Goal: Information Seeking & Learning: Learn about a topic

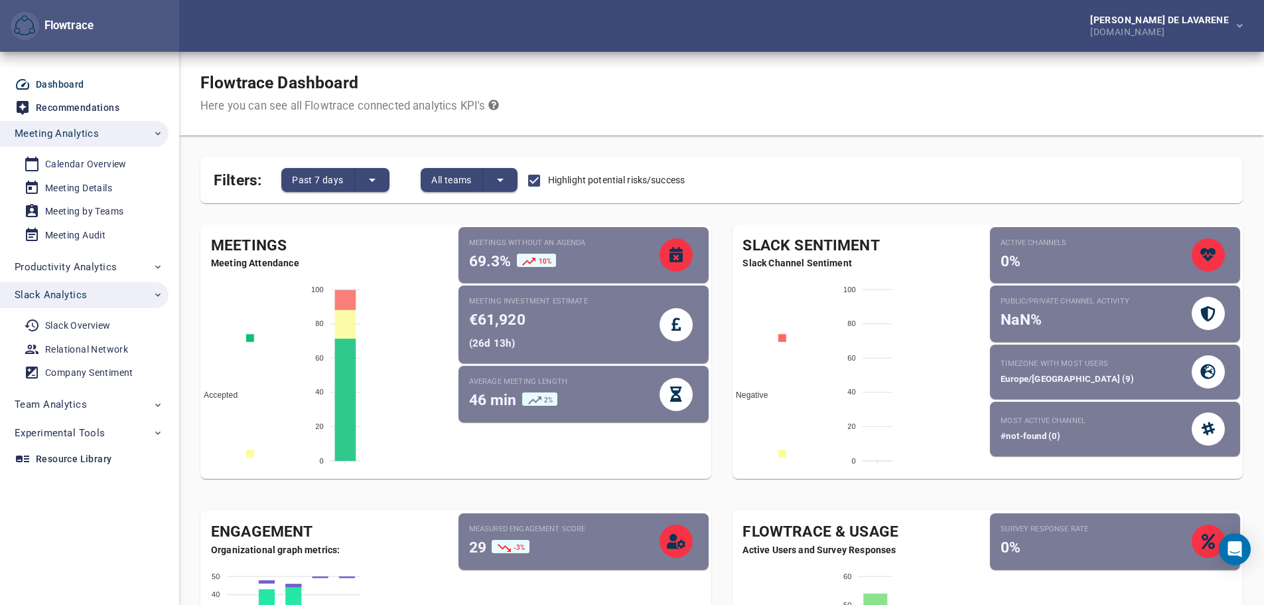
click at [371, 173] on icon "split button" at bounding box center [372, 180] width 16 height 16
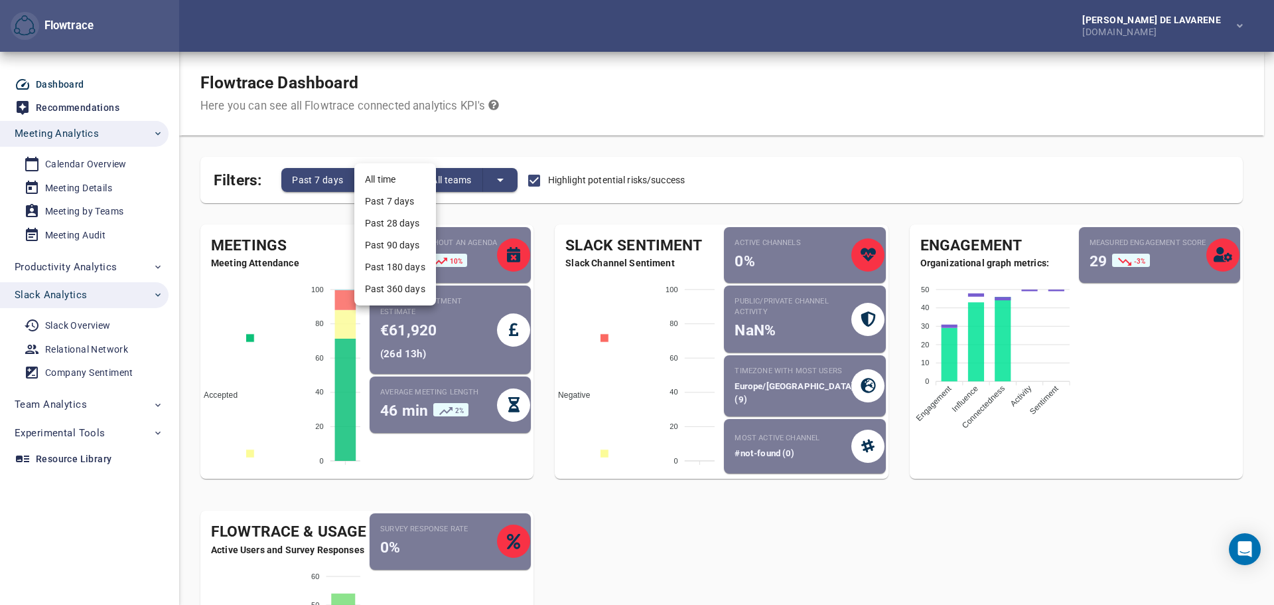
click at [384, 197] on li "Past 7 days" at bounding box center [395, 201] width 82 height 22
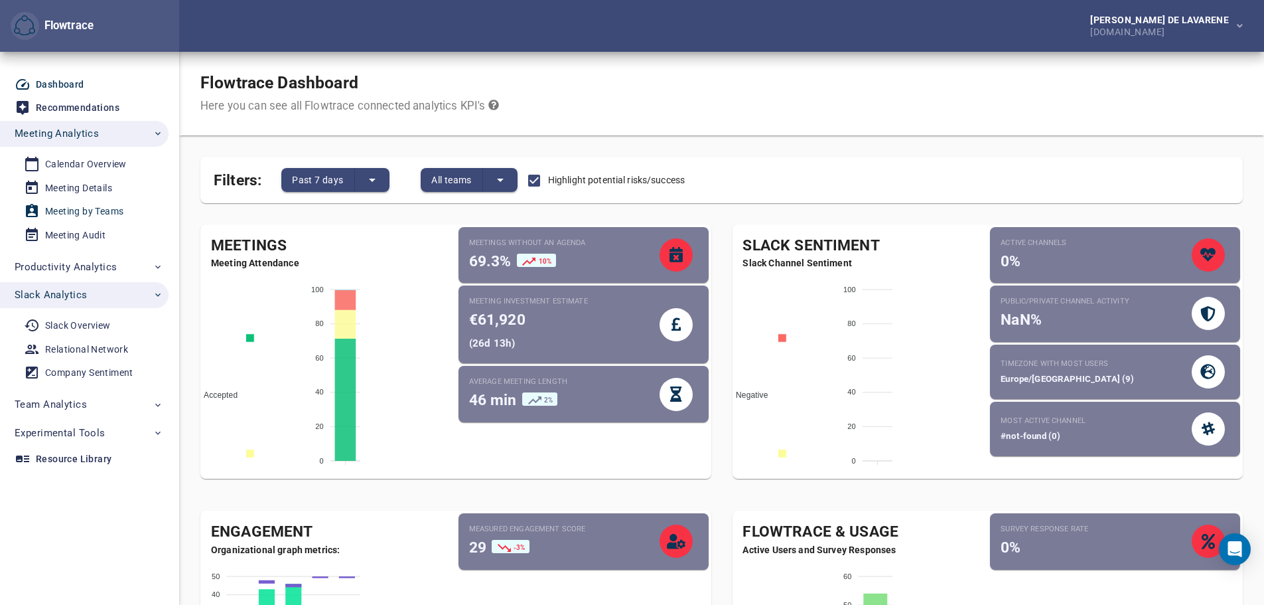
click at [80, 209] on div "Meeting by Teams" at bounding box center [84, 211] width 78 height 17
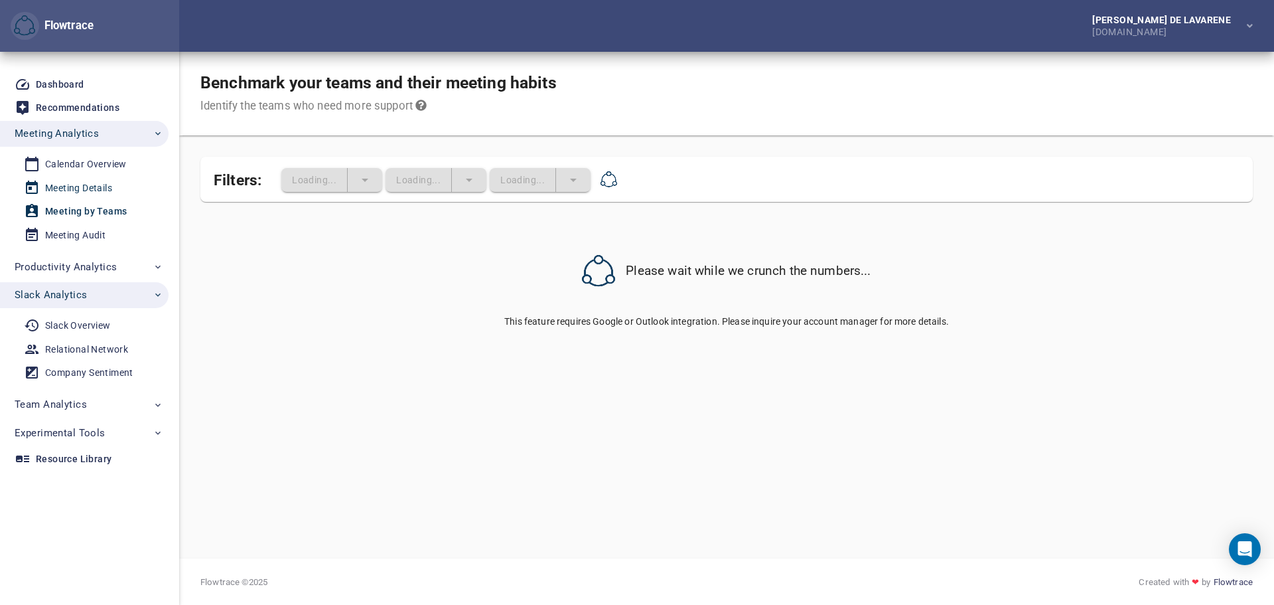
click at [80, 188] on div "Meeting Details" at bounding box center [78, 188] width 67 height 17
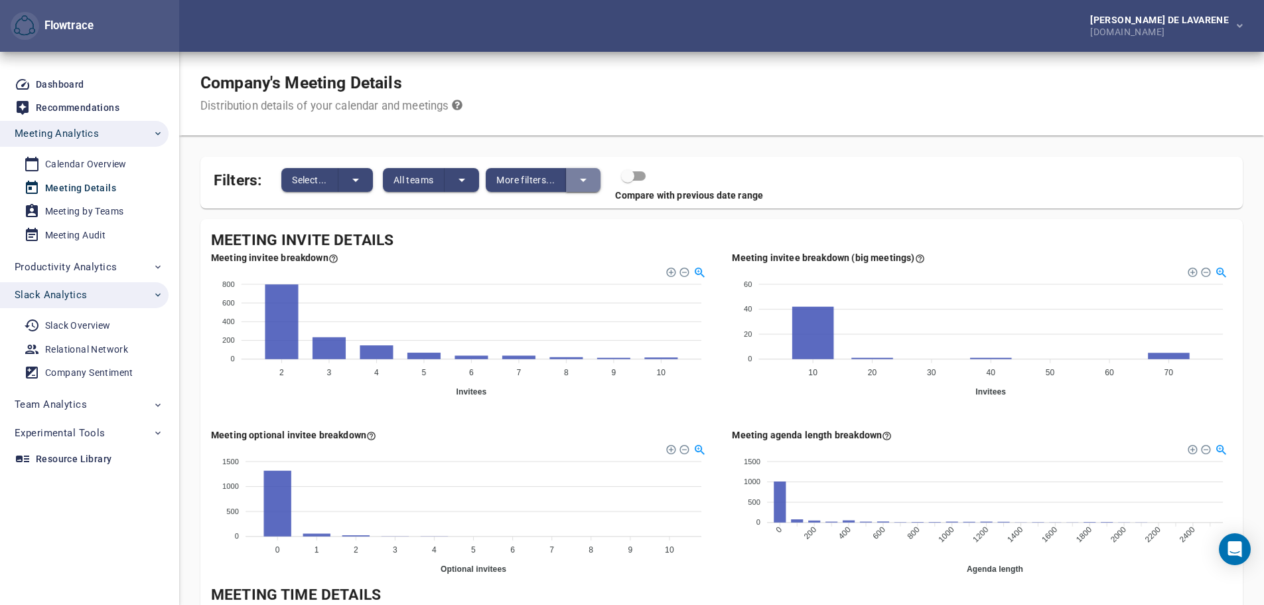
click at [568, 177] on button "split button" at bounding box center [583, 180] width 35 height 24
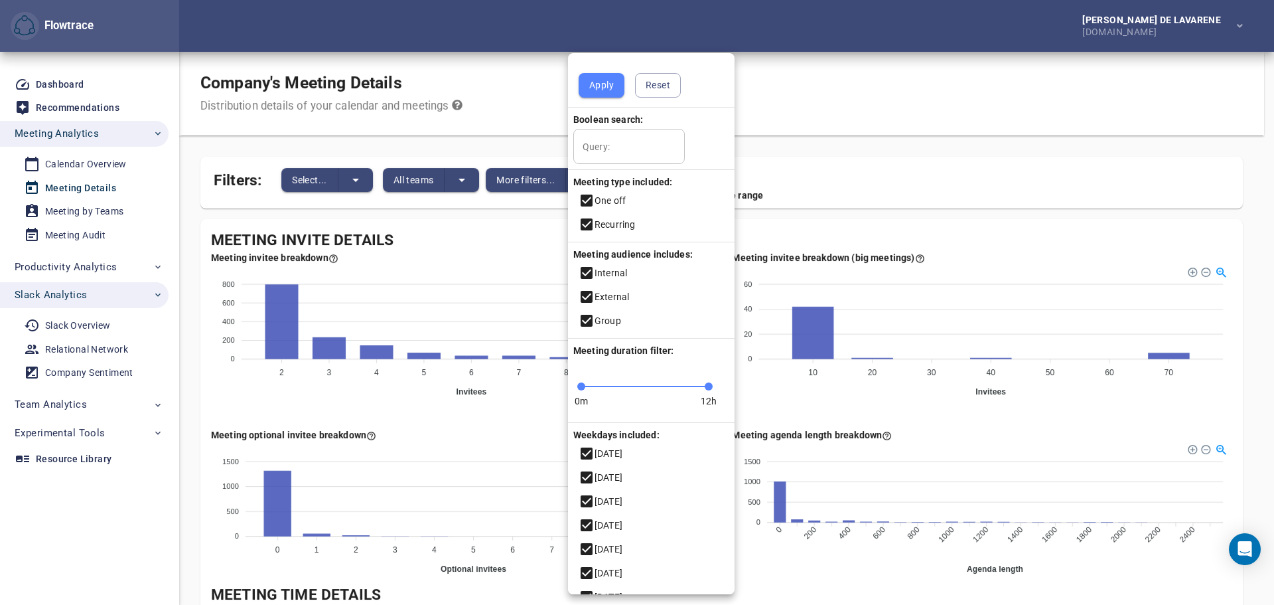
click at [893, 151] on div at bounding box center [637, 302] width 1274 height 605
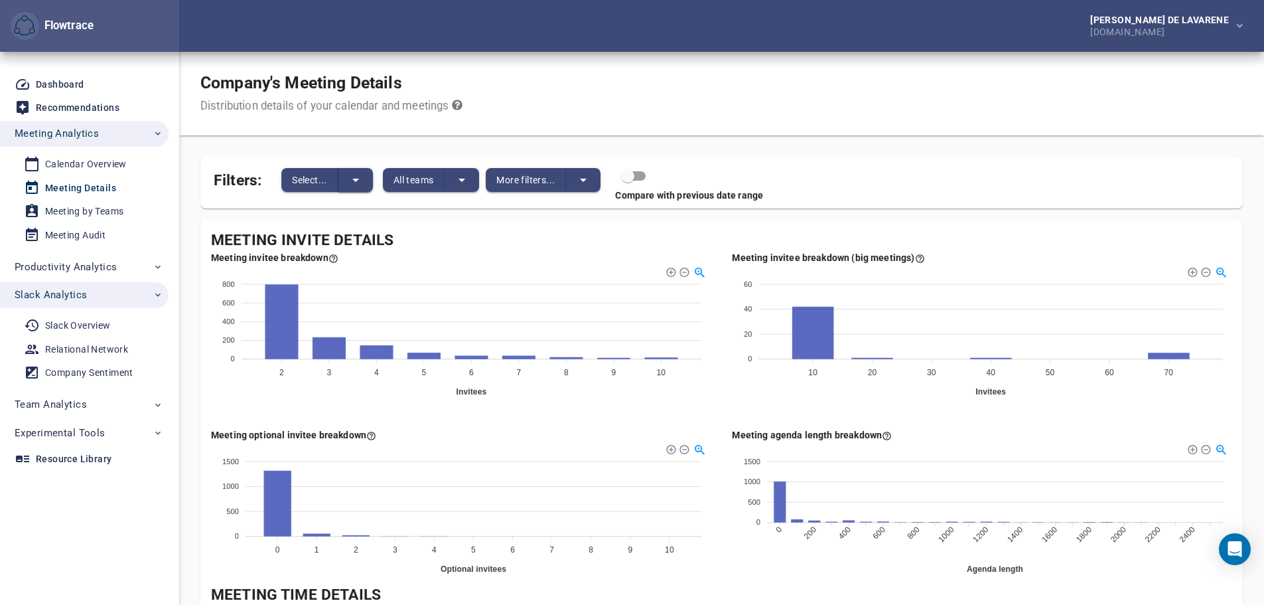
click at [360, 178] on icon "split button" at bounding box center [356, 180] width 16 height 16
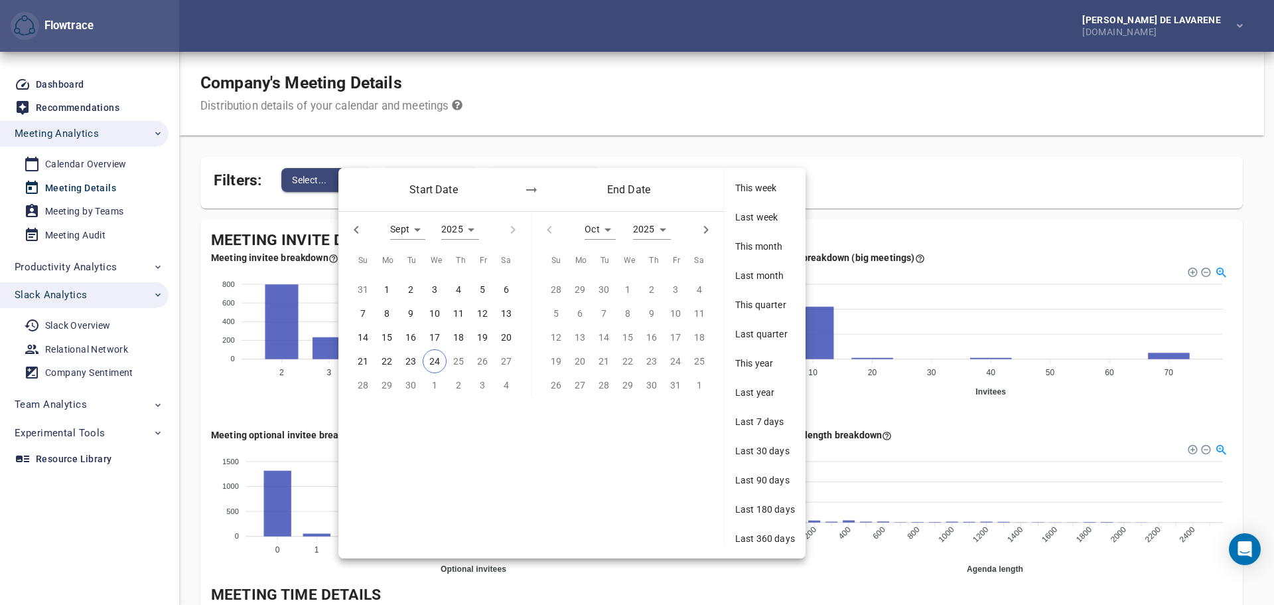
click at [94, 165] on div at bounding box center [637, 302] width 1274 height 605
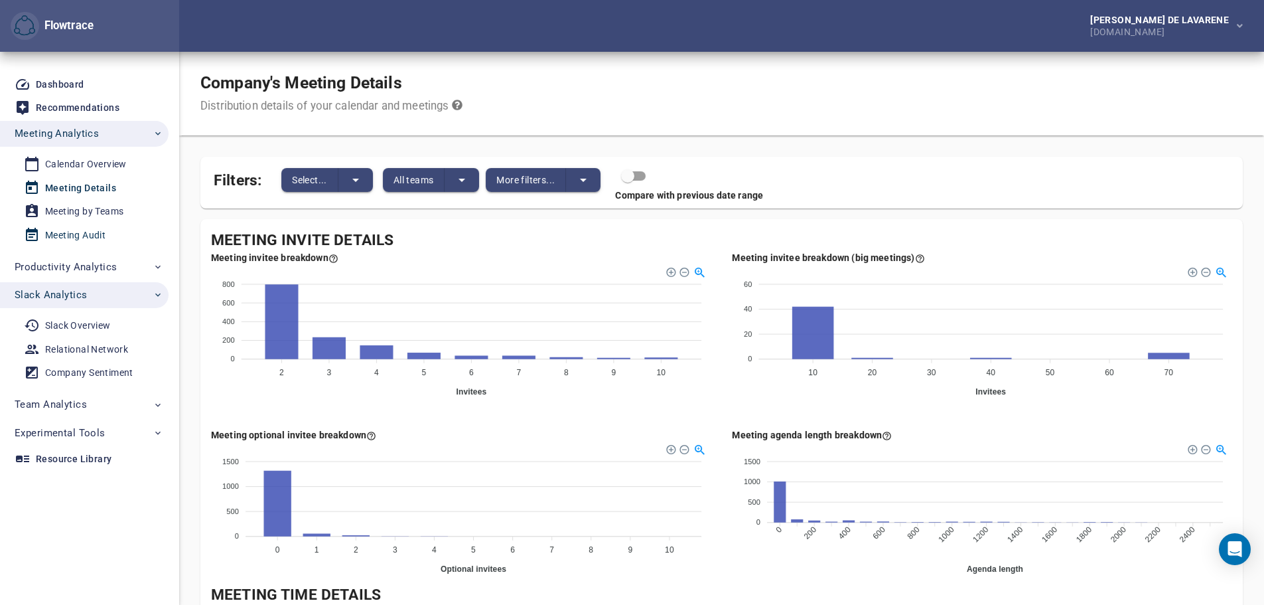
click at [74, 233] on div "Meeting Audit" at bounding box center [75, 235] width 60 height 17
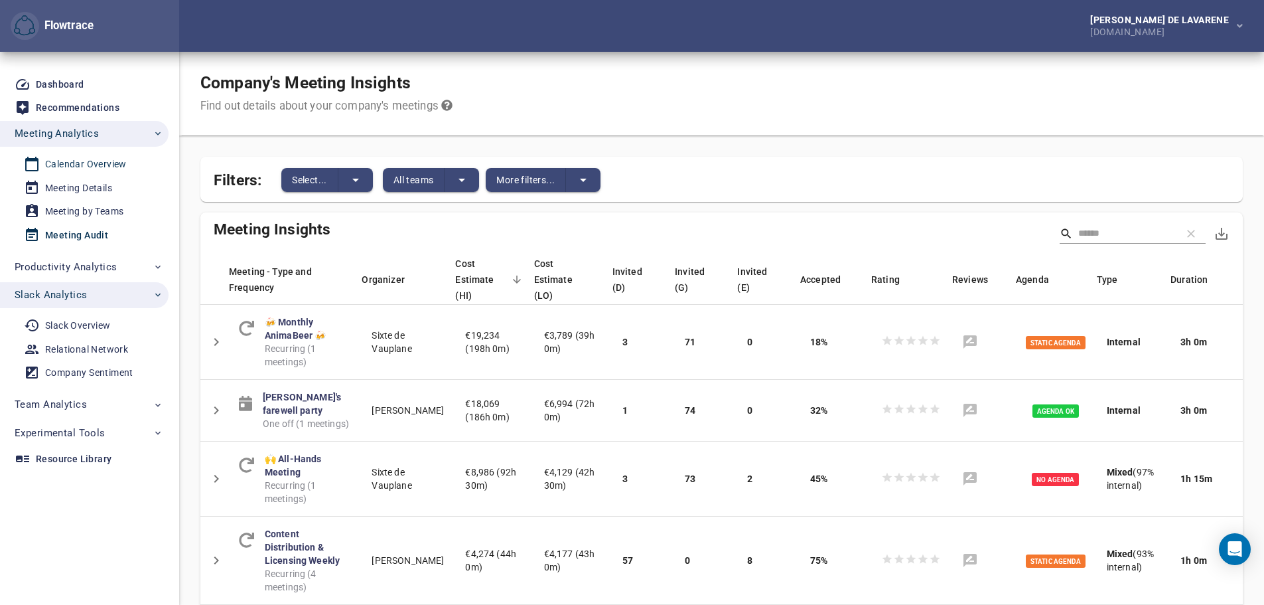
click at [72, 162] on div "Calendar Overview" at bounding box center [86, 164] width 82 height 17
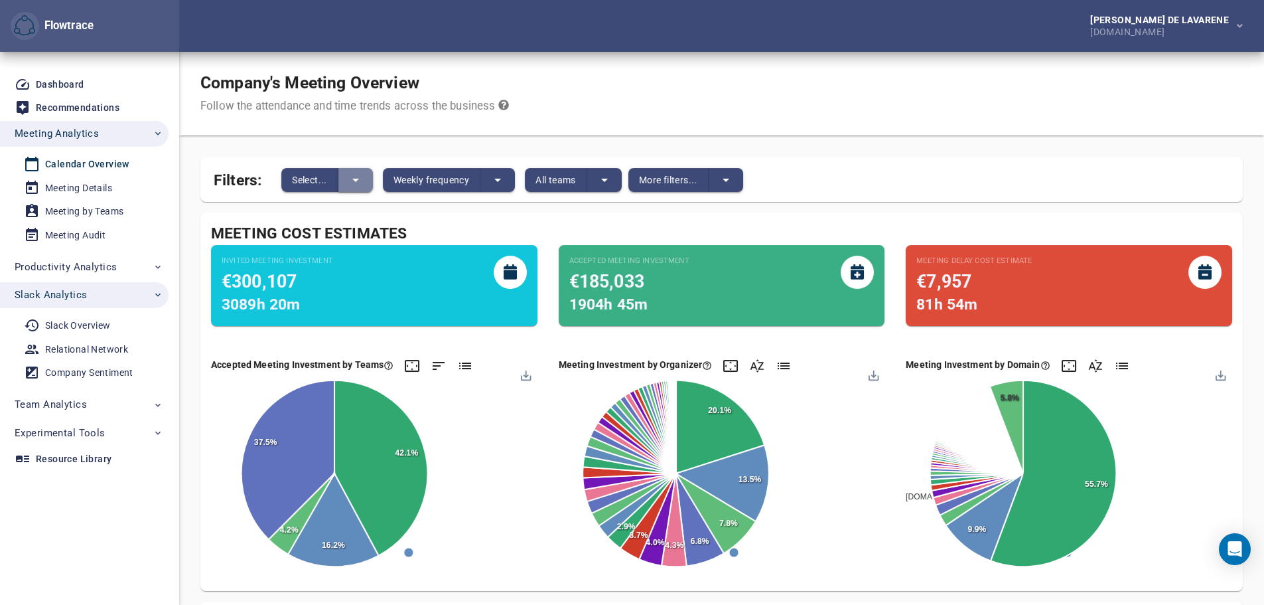
click at [365, 171] on button "split button" at bounding box center [356, 180] width 35 height 24
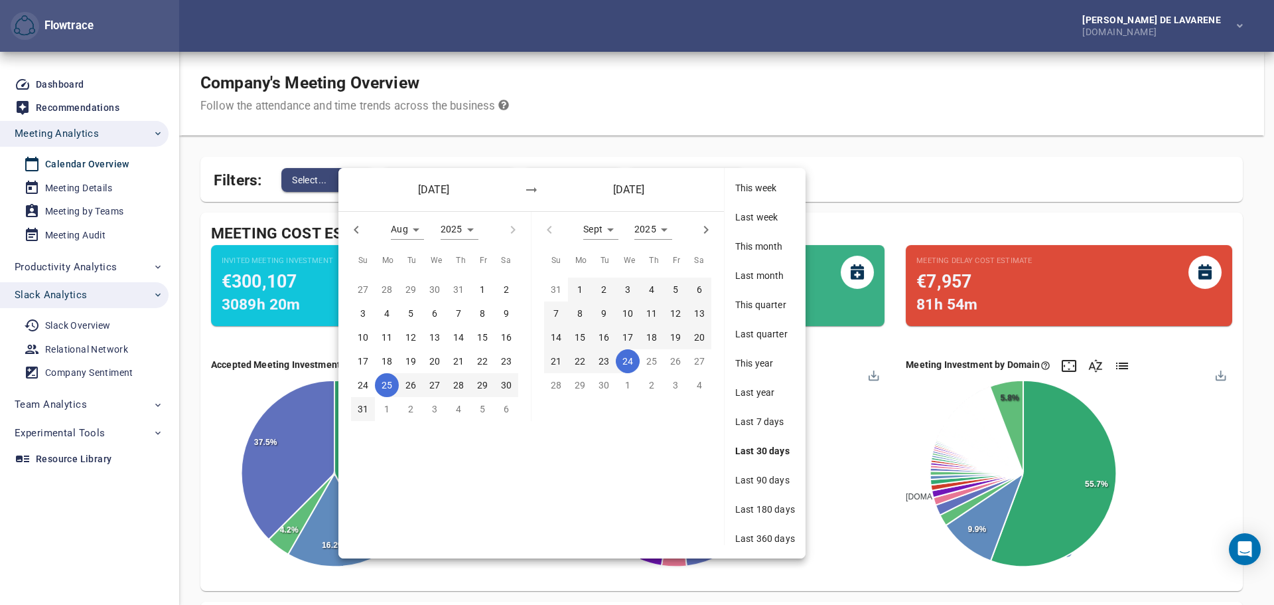
drag, startPoint x: 811, startPoint y: 131, endPoint x: 794, endPoint y: 137, distance: 18.1
click at [812, 131] on div at bounding box center [637, 302] width 1274 height 605
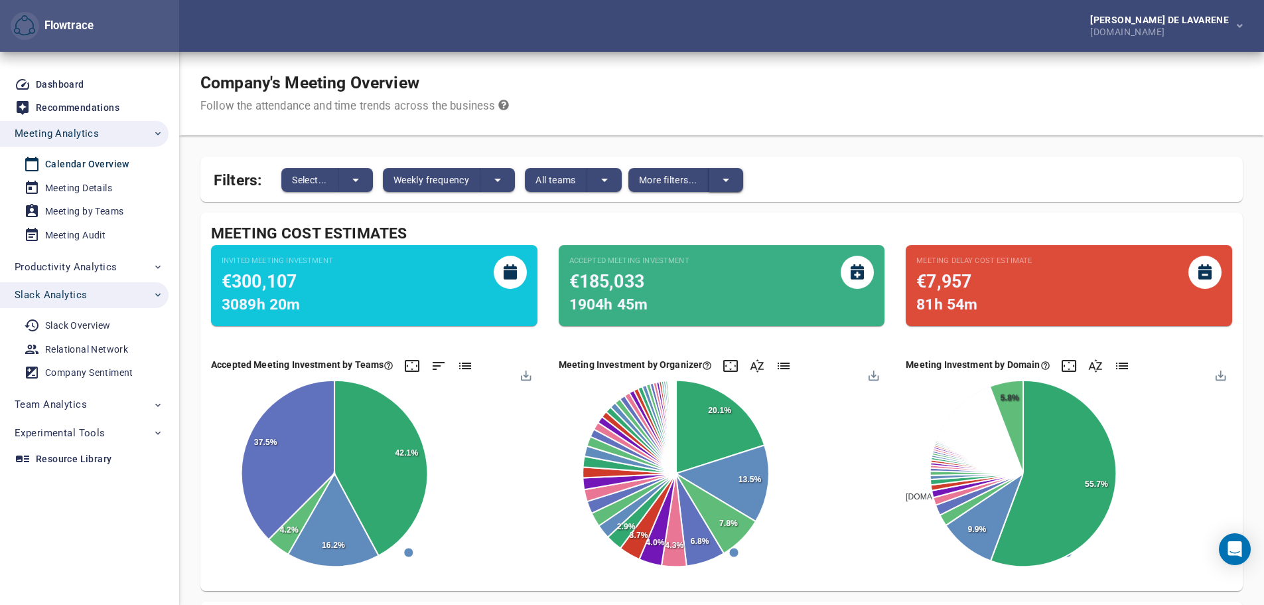
click at [729, 179] on icon "split button" at bounding box center [726, 180] width 7 height 3
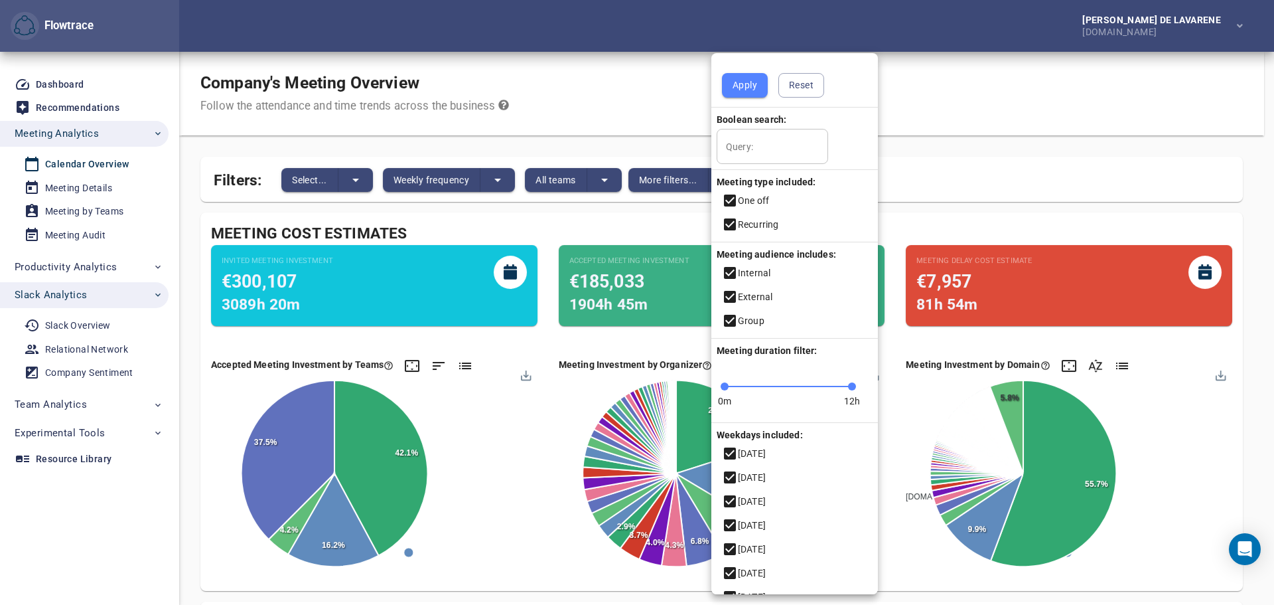
click at [764, 139] on input "Query:" at bounding box center [773, 147] width 112 height 36
paste input "**********"
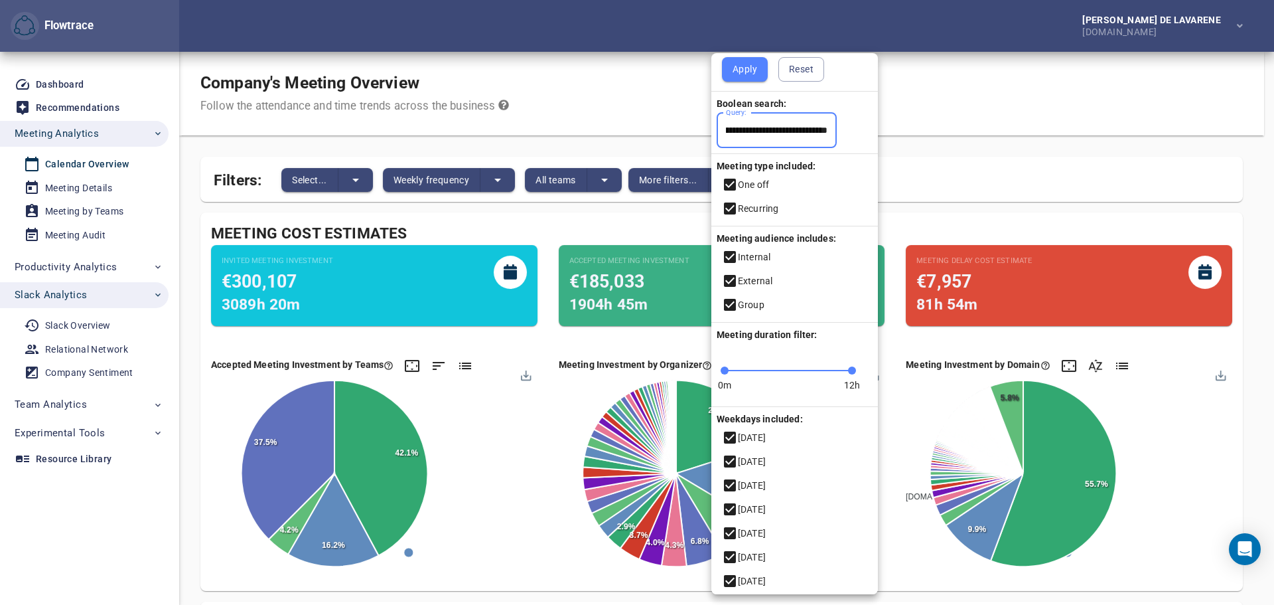
scroll to position [20, 0]
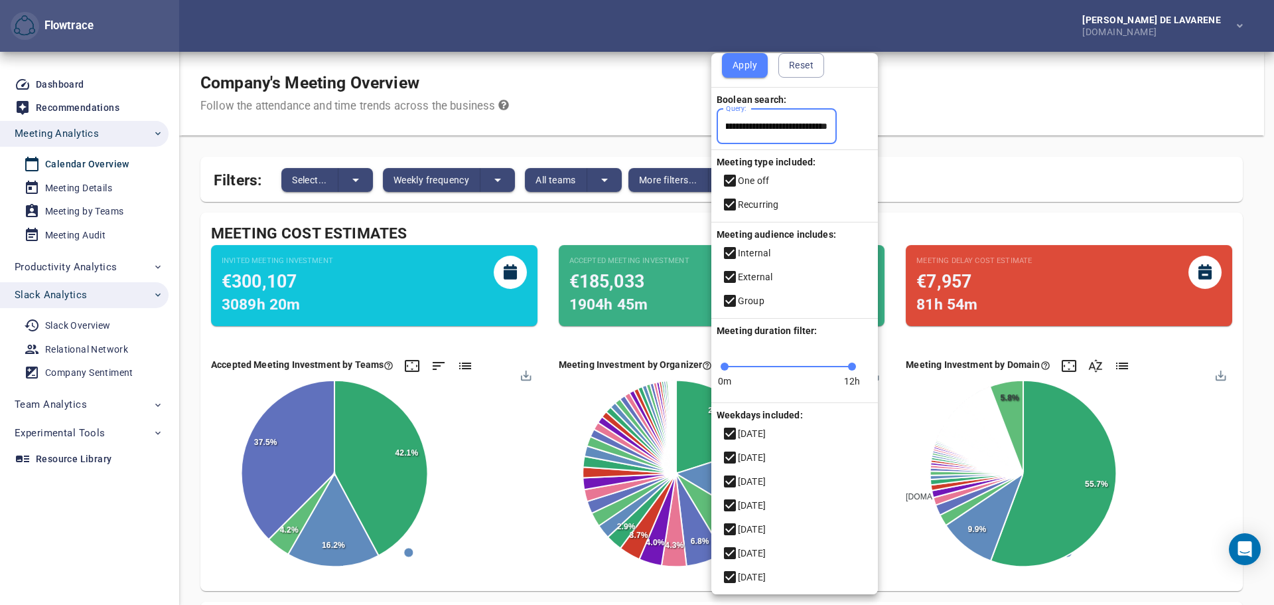
type input "**********"
click at [752, 551] on li "[DATE]" at bounding box center [795, 553] width 167 height 24
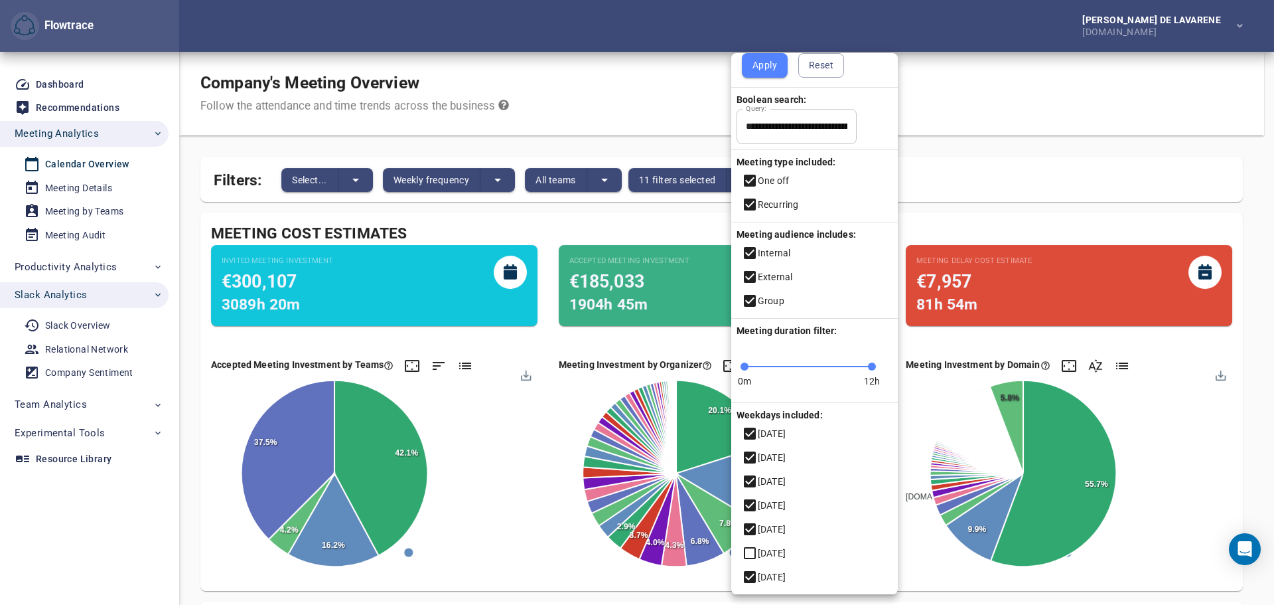
click at [757, 580] on icon at bounding box center [750, 577] width 16 height 16
click at [763, 62] on span "Apply" at bounding box center [765, 65] width 25 height 17
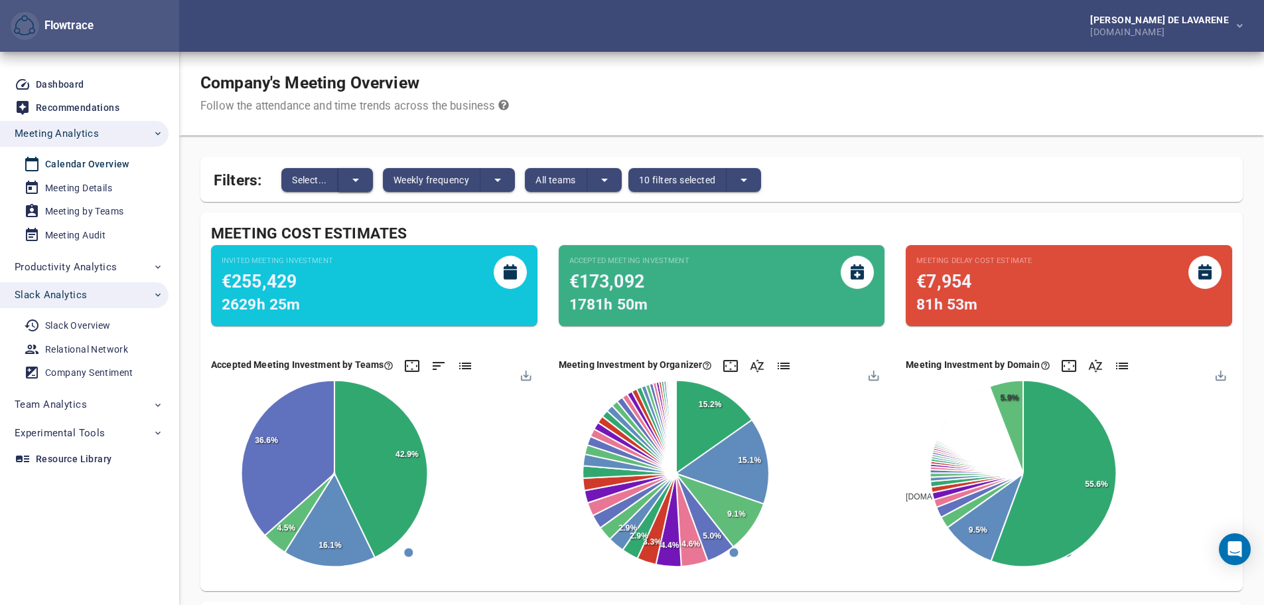
click at [360, 177] on icon "split button" at bounding box center [356, 180] width 16 height 16
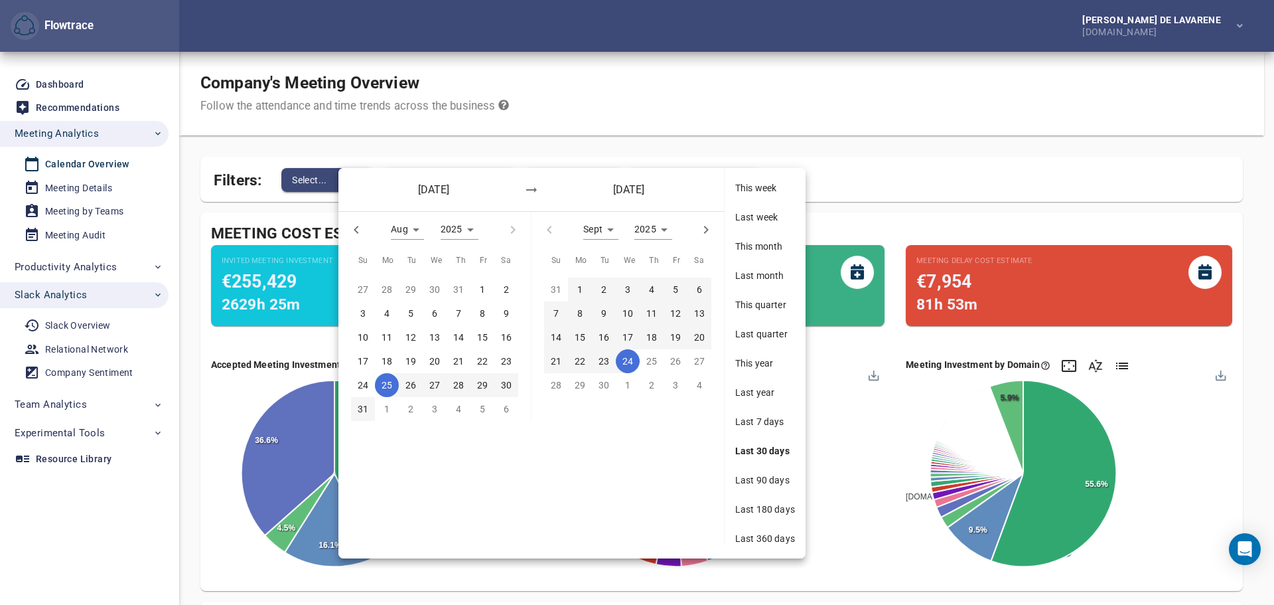
click at [360, 177] on div "[DATE] [DATE]" at bounding box center [532, 189] width 386 height 43
click at [502, 153] on div at bounding box center [637, 302] width 1274 height 605
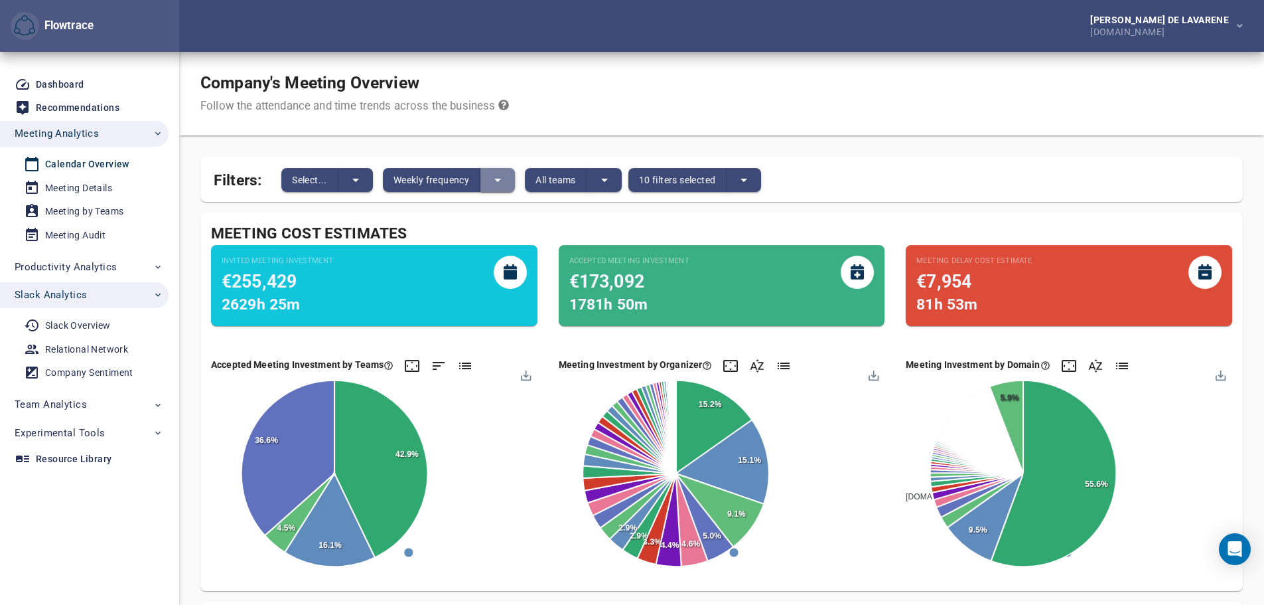
click at [498, 180] on icon "split button" at bounding box center [497, 180] width 7 height 3
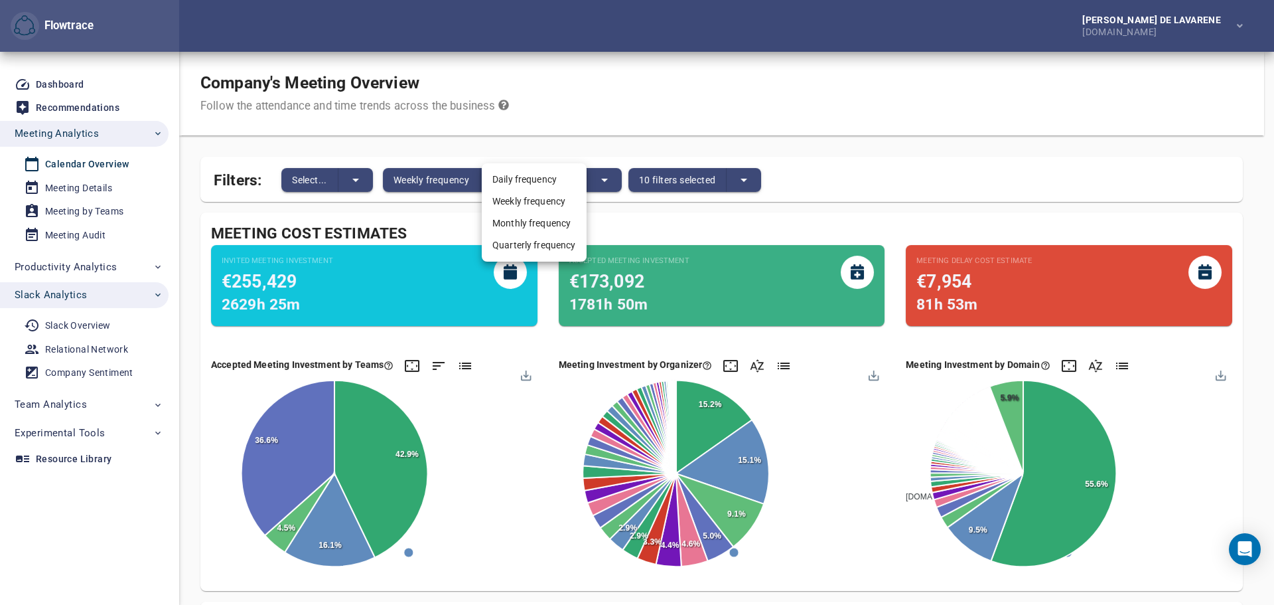
click at [510, 197] on li "Weekly frequency" at bounding box center [534, 201] width 105 height 22
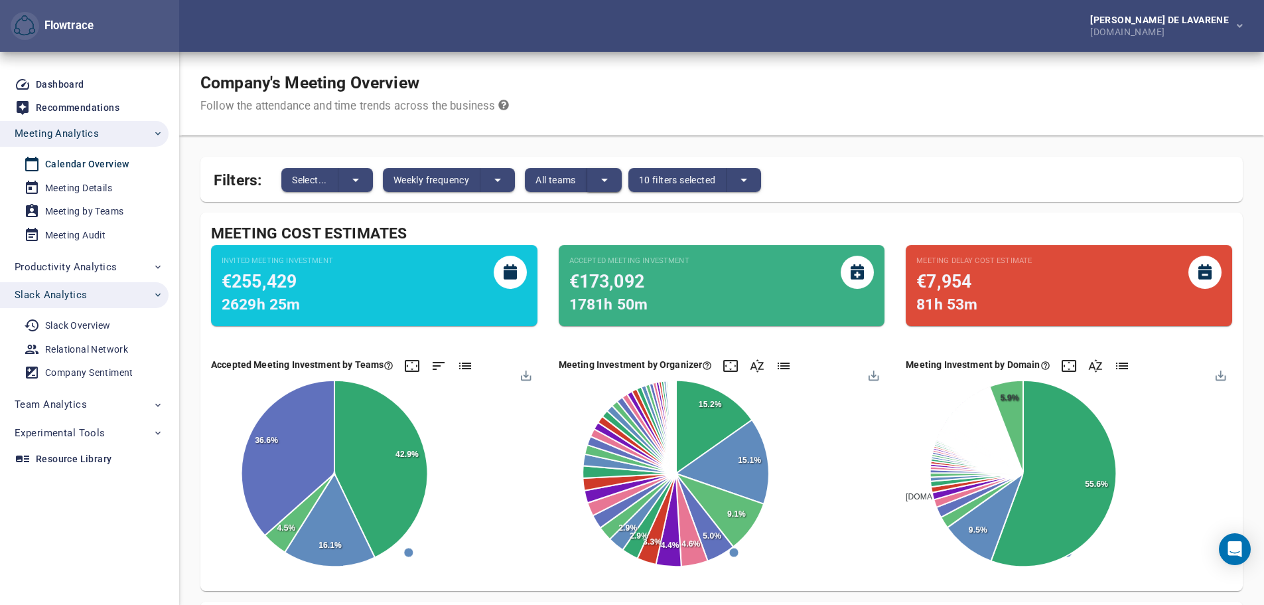
click at [612, 179] on icon "split button" at bounding box center [605, 180] width 16 height 16
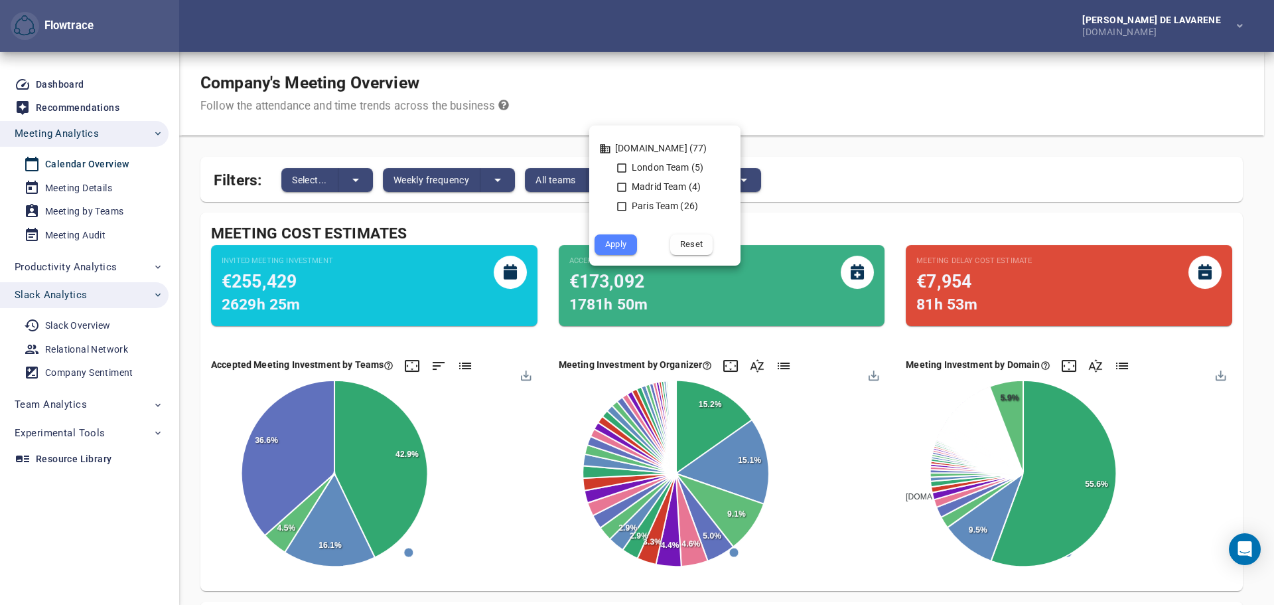
click at [587, 133] on div at bounding box center [637, 302] width 1274 height 605
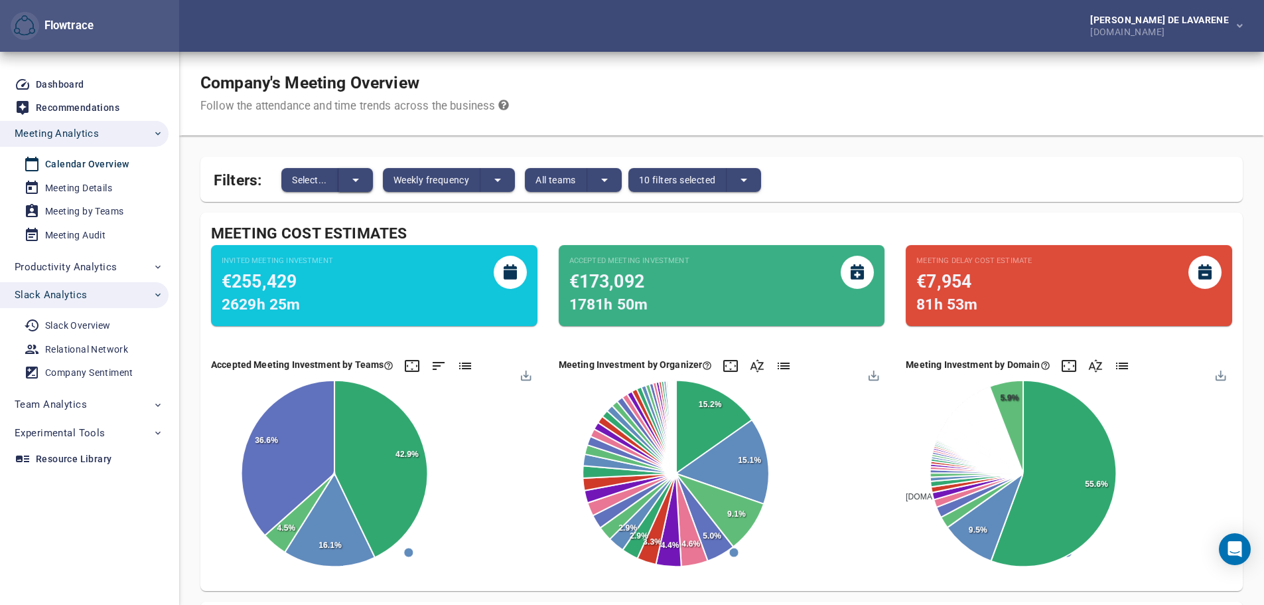
click at [362, 177] on icon "split button" at bounding box center [356, 180] width 16 height 16
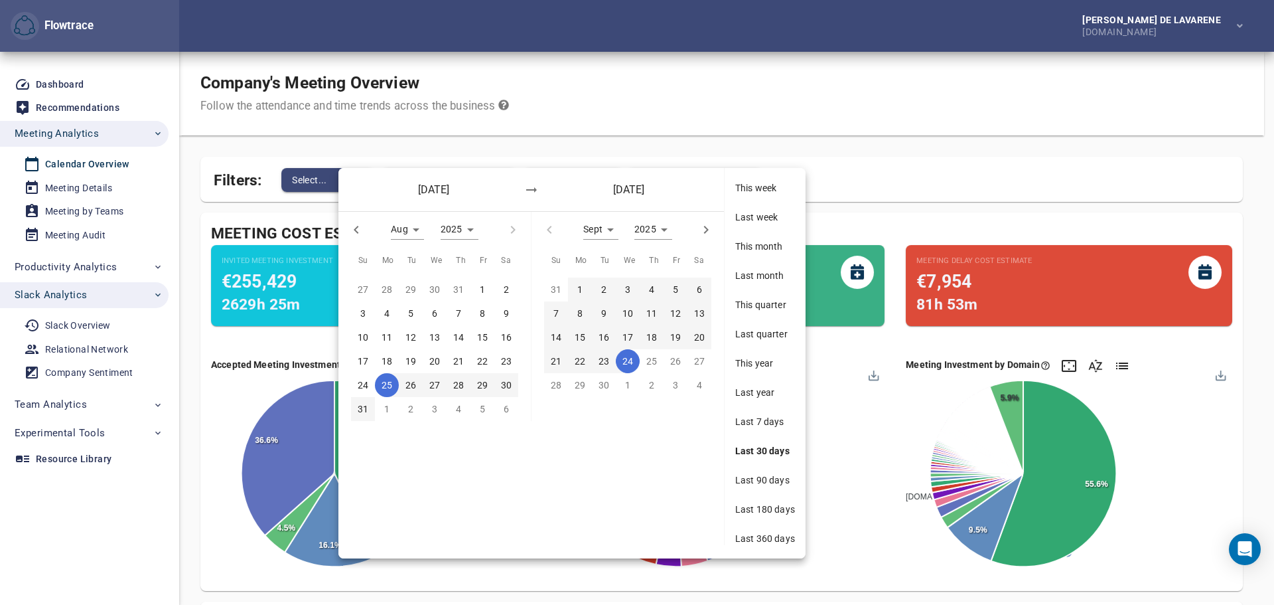
click at [755, 189] on span "This week" at bounding box center [765, 187] width 60 height 13
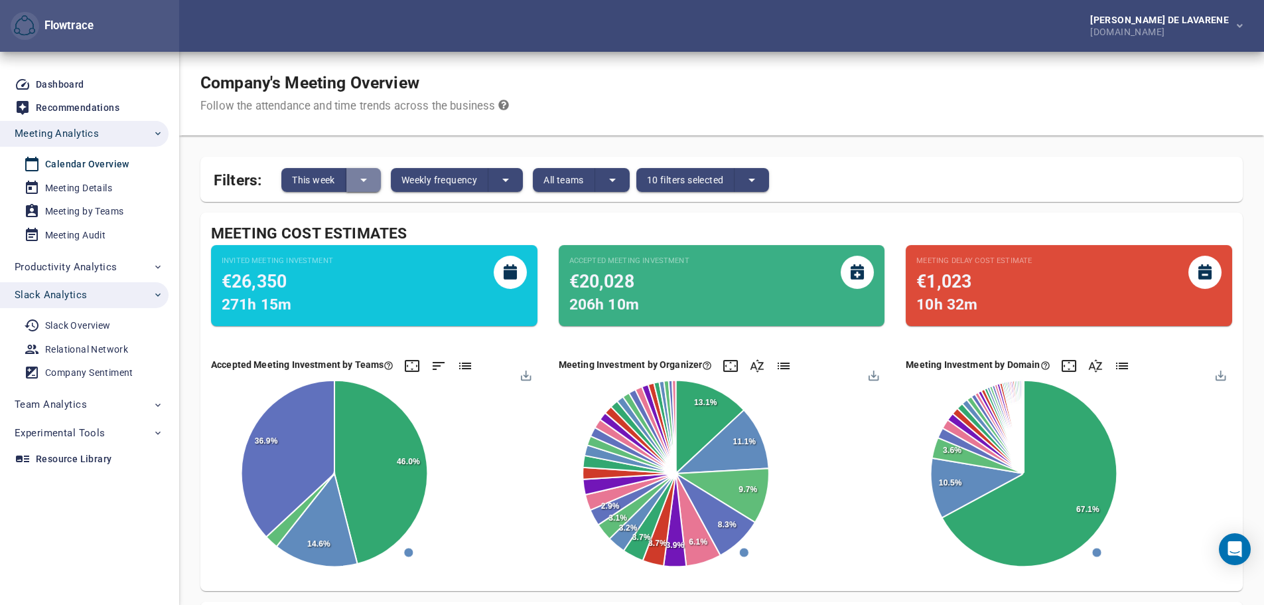
click at [365, 183] on icon "split button" at bounding box center [364, 180] width 16 height 16
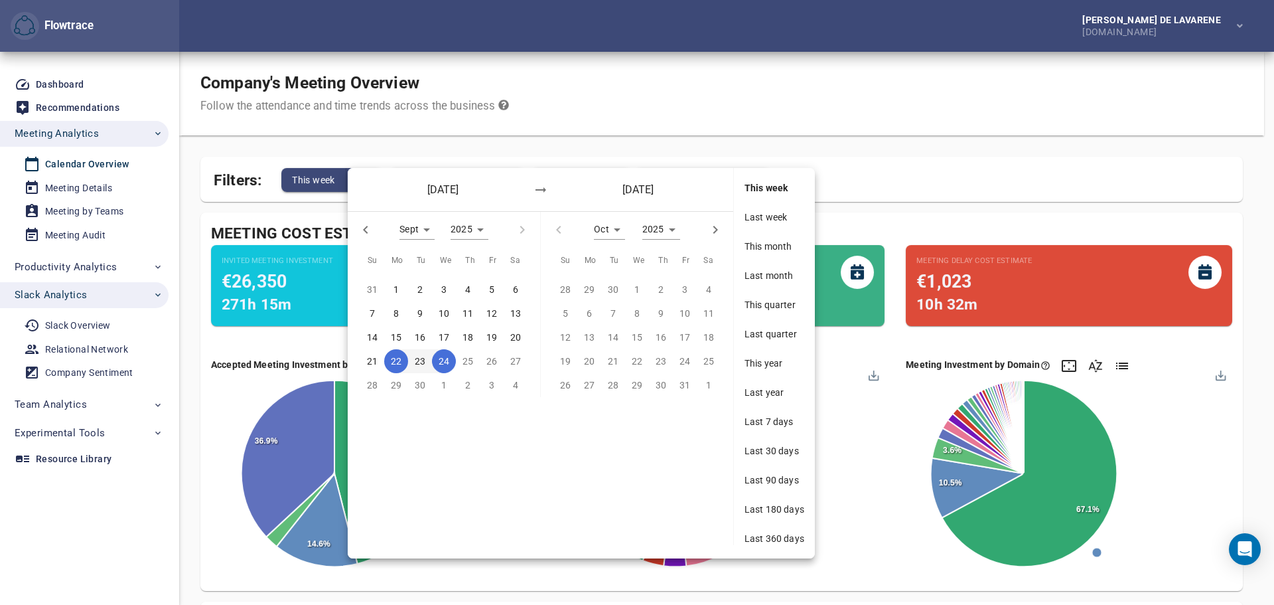
click at [398, 289] on p "1" at bounding box center [396, 289] width 5 height 15
click at [374, 310] on p "7" at bounding box center [372, 313] width 5 height 15
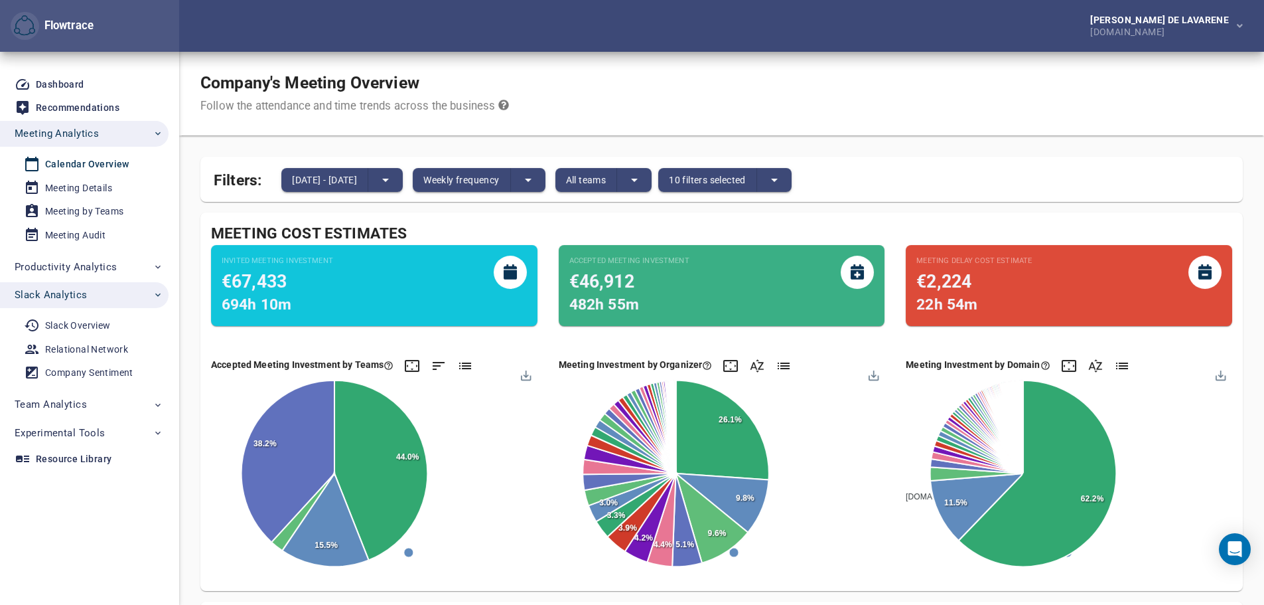
click at [783, 181] on icon "split button" at bounding box center [775, 180] width 16 height 16
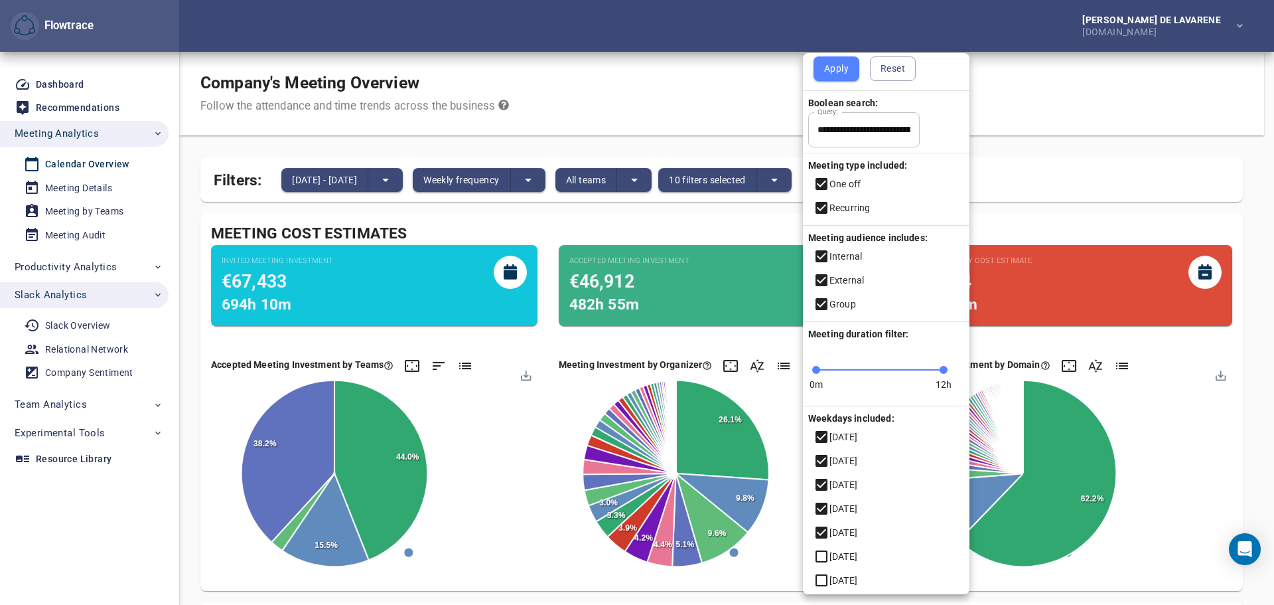
scroll to position [20, 0]
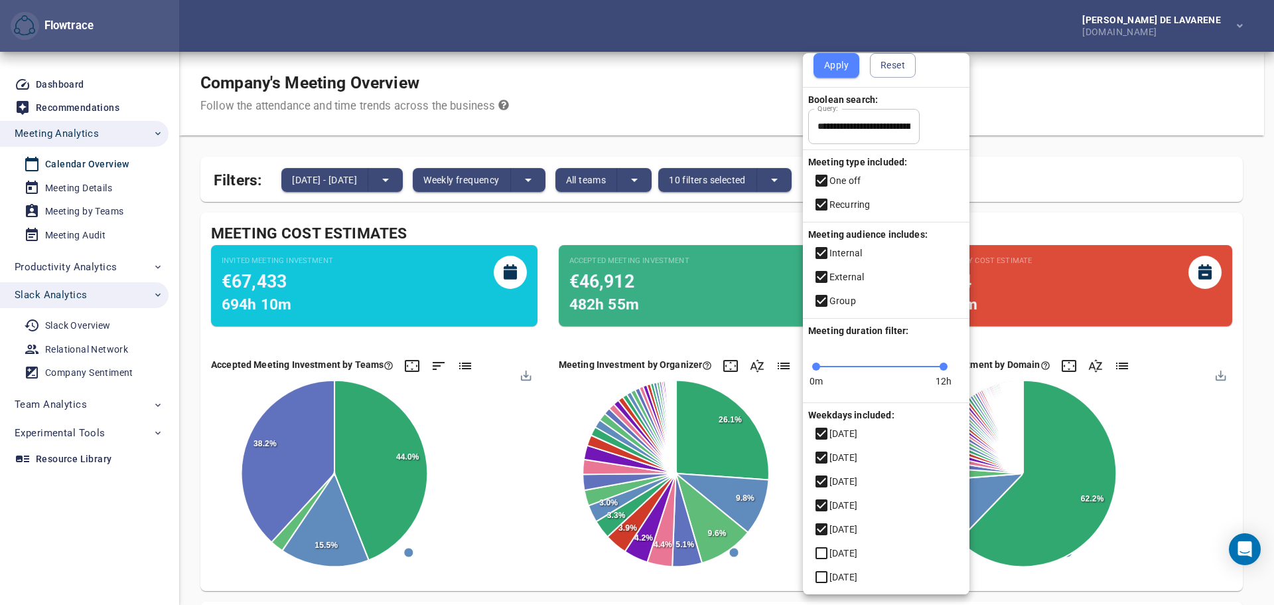
click at [1049, 157] on div at bounding box center [637, 302] width 1274 height 605
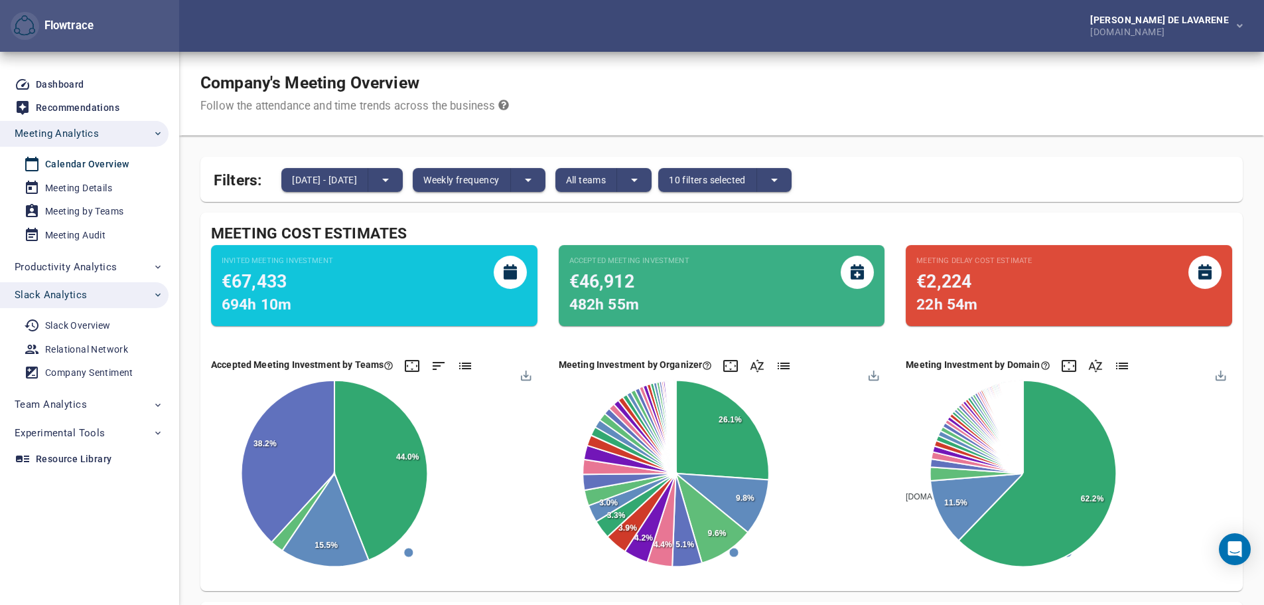
click at [746, 119] on div "Company's Meeting Overview Follow the attendance and time trends across the bus…" at bounding box center [721, 94] width 1085 height 84
click at [783, 177] on icon "split button" at bounding box center [775, 180] width 16 height 16
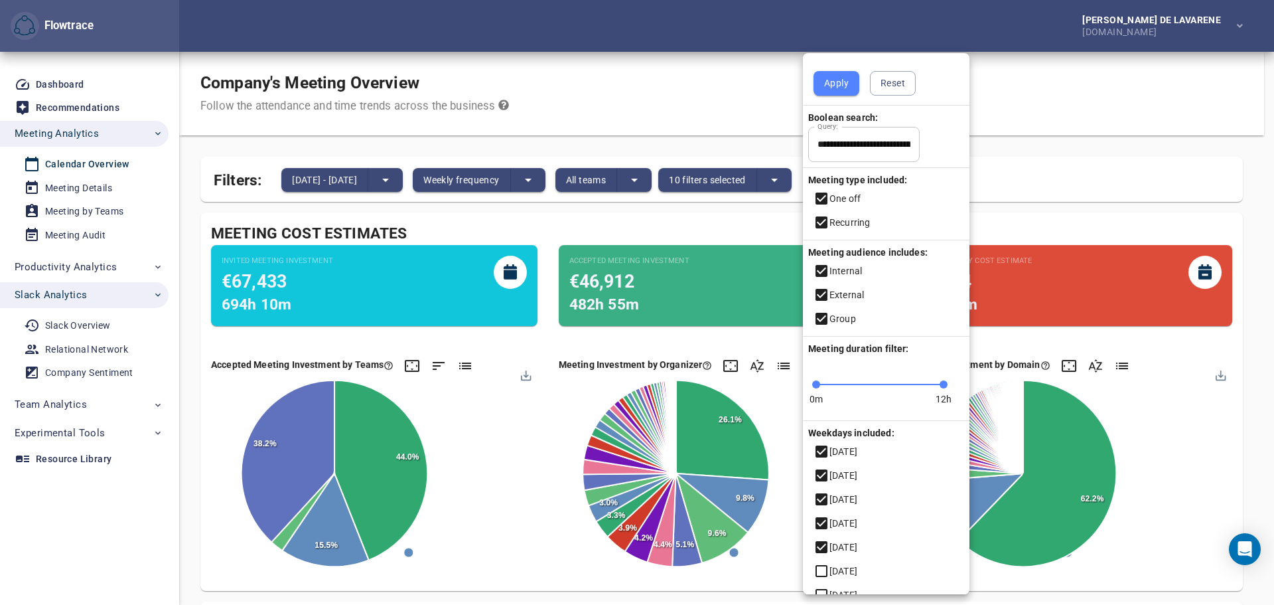
scroll to position [0, 0]
click at [849, 148] on input "**********" at bounding box center [864, 147] width 112 height 36
click at [286, 279] on div at bounding box center [637, 302] width 1274 height 605
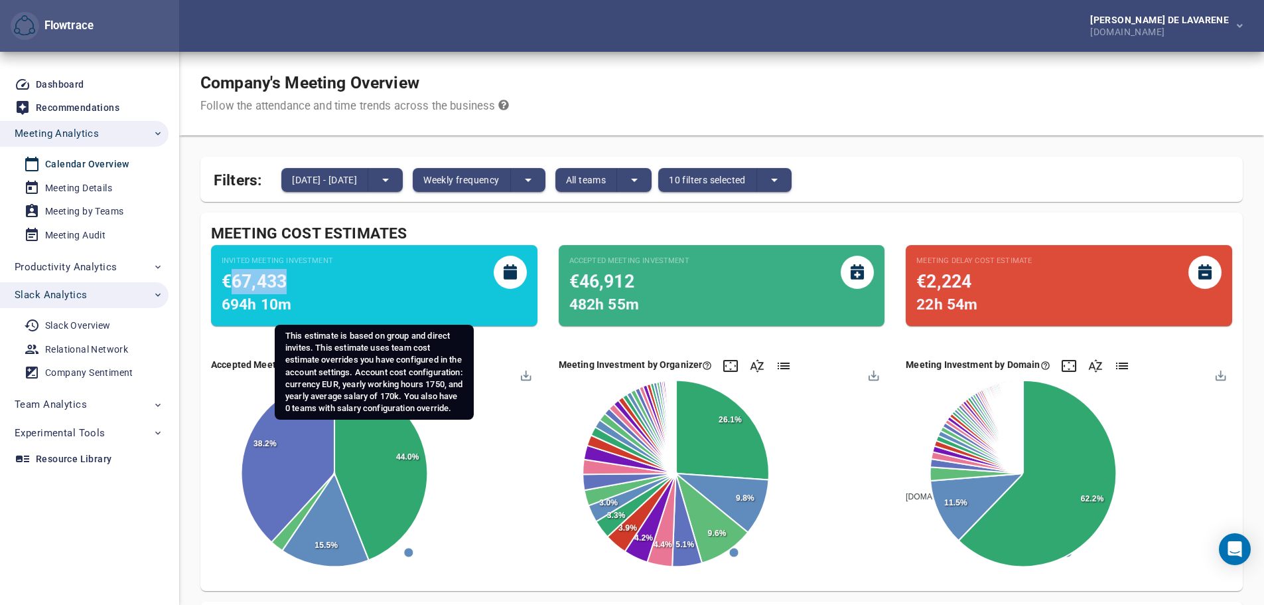
drag, startPoint x: 291, startPoint y: 279, endPoint x: 234, endPoint y: 279, distance: 57.1
click at [234, 279] on div "€67,433" at bounding box center [278, 281] width 112 height 25
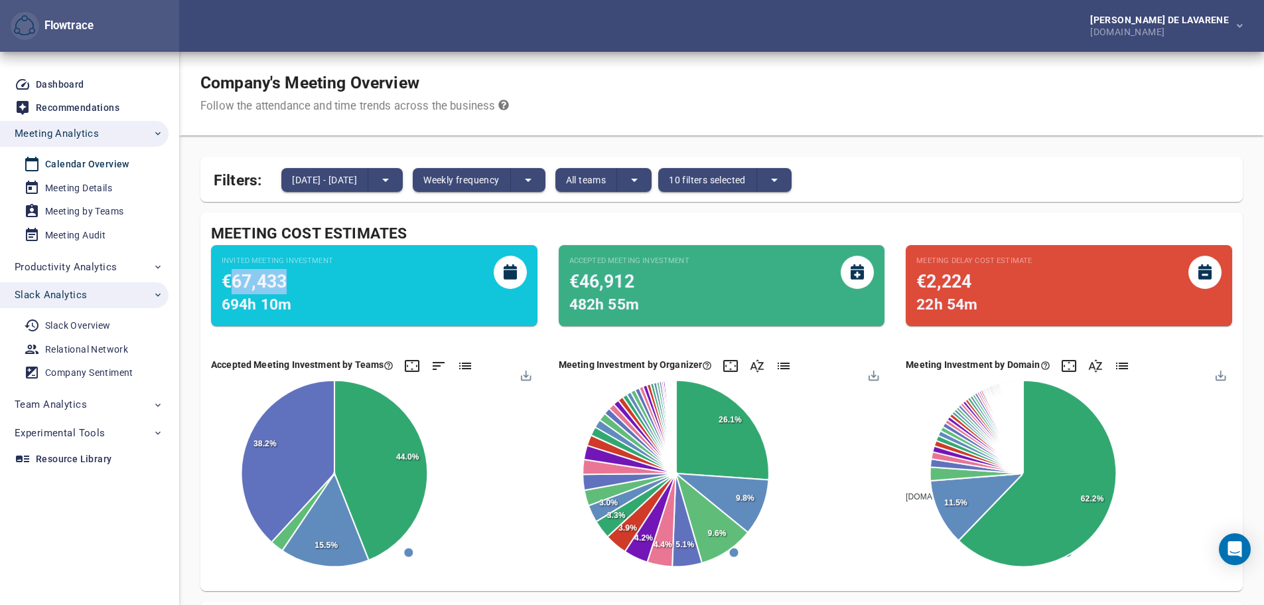
copy span "67,433"
click at [403, 181] on button "split button" at bounding box center [385, 180] width 35 height 24
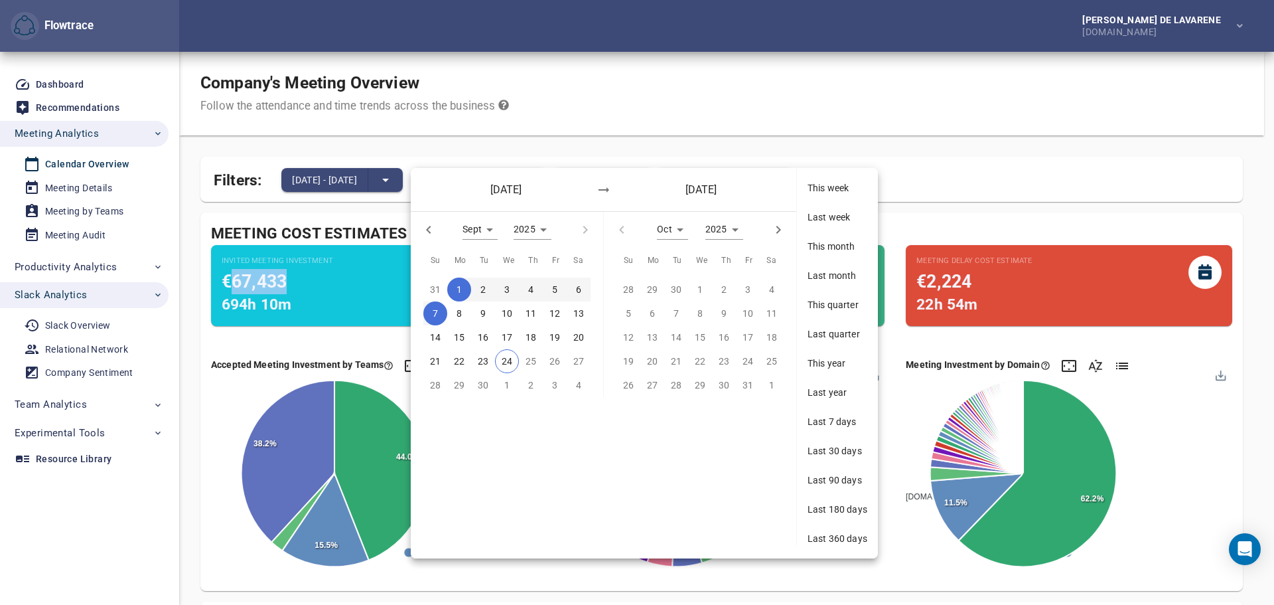
click at [461, 307] on p "8" at bounding box center [459, 313] width 5 height 15
click at [439, 333] on p "14" at bounding box center [435, 337] width 11 height 15
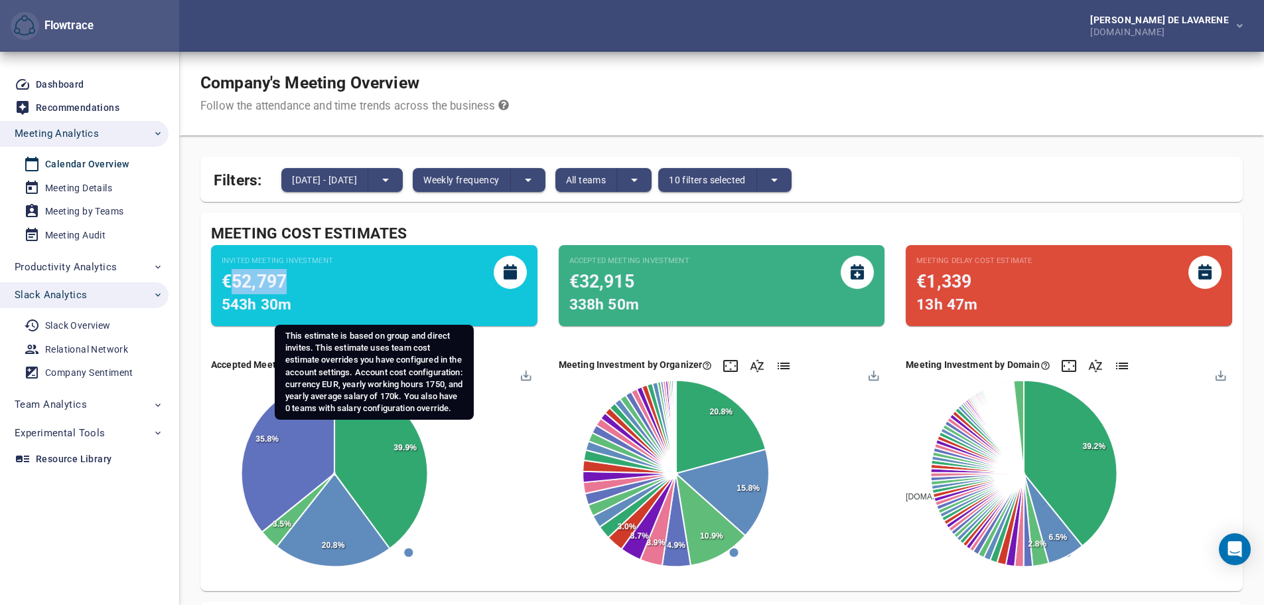
drag, startPoint x: 291, startPoint y: 281, endPoint x: 236, endPoint y: 279, distance: 55.1
click at [236, 279] on div "€52,797" at bounding box center [278, 281] width 112 height 25
copy span "52,797"
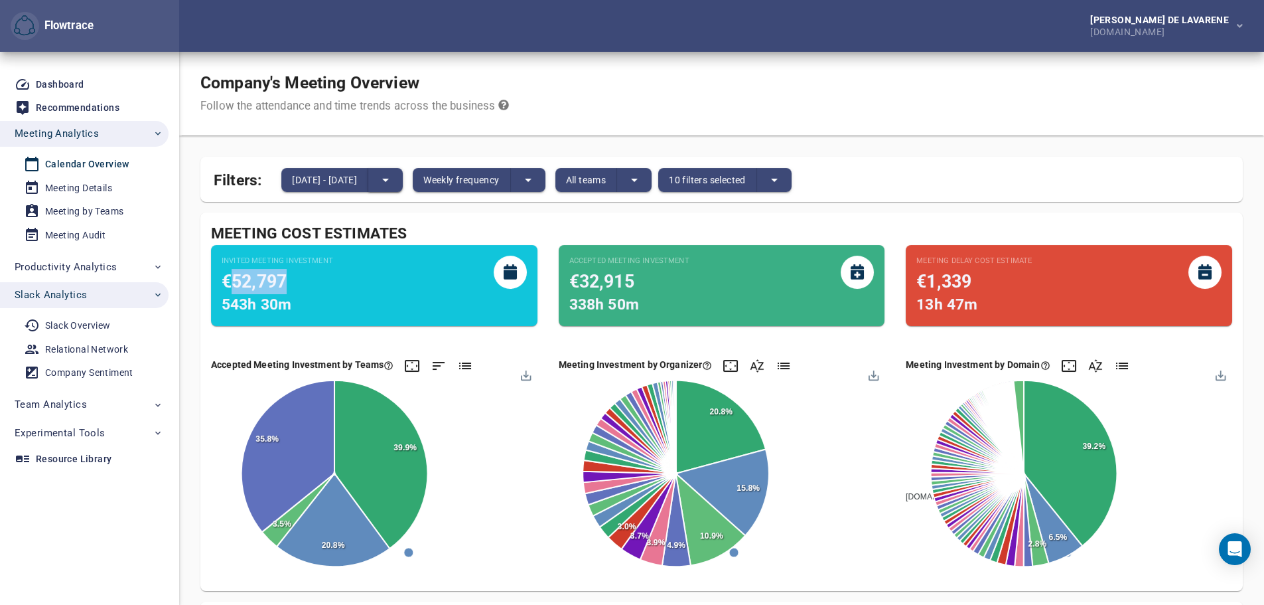
click at [394, 178] on icon "split button" at bounding box center [386, 180] width 16 height 16
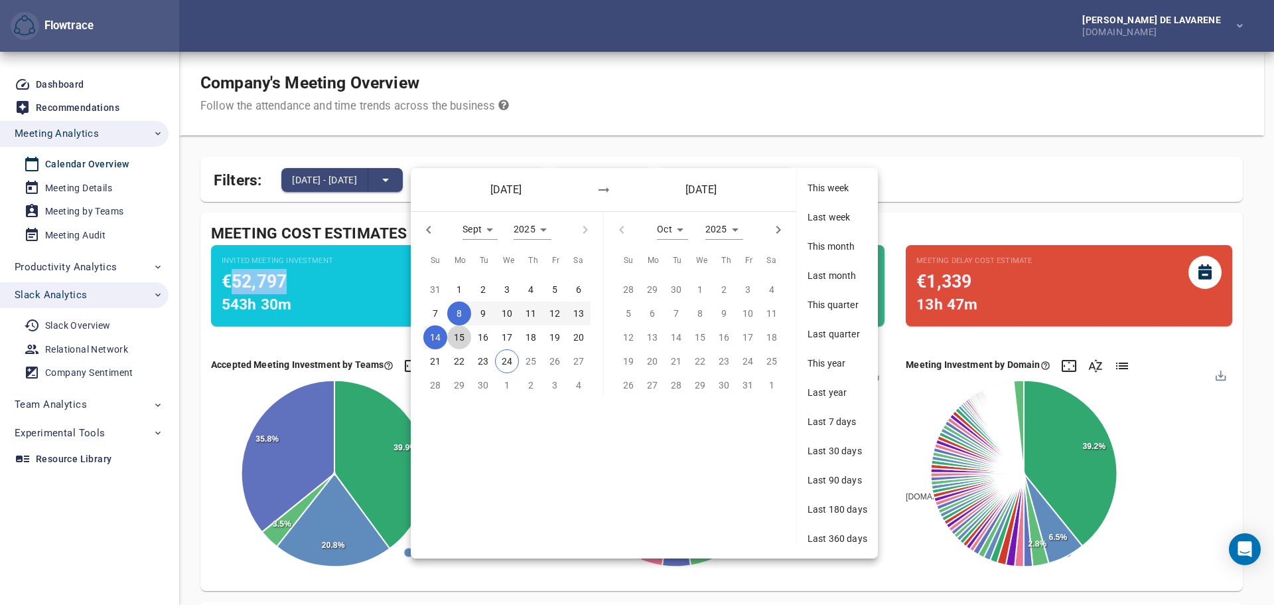
click at [457, 333] on p "15" at bounding box center [459, 337] width 11 height 15
click at [438, 358] on p "21" at bounding box center [435, 361] width 11 height 15
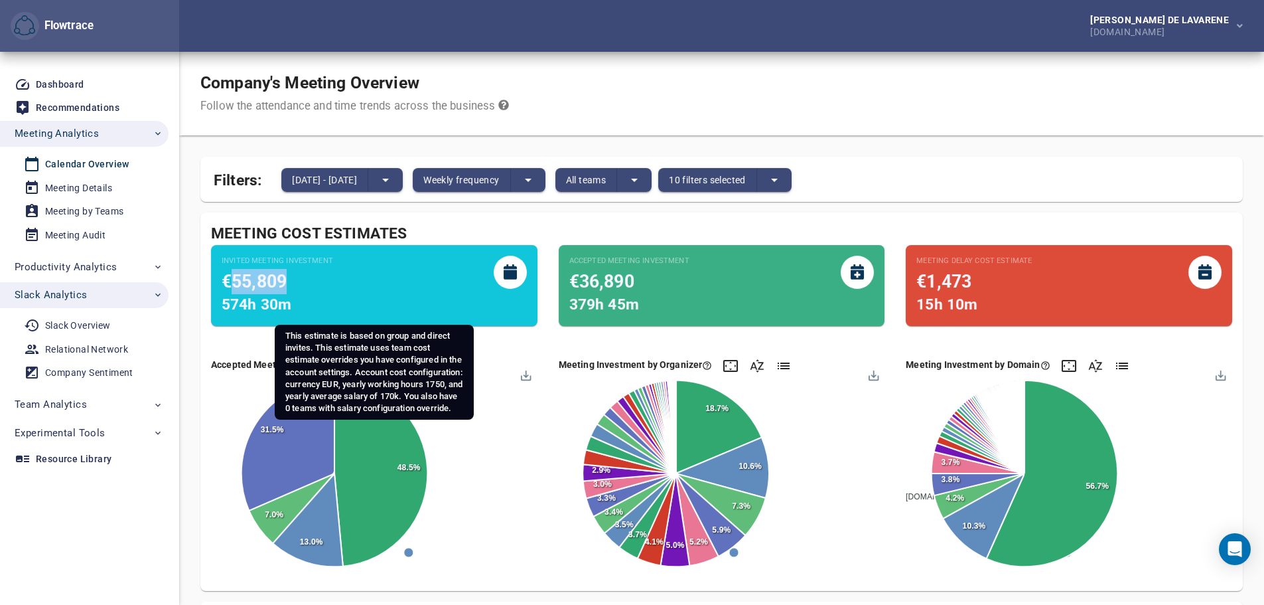
drag, startPoint x: 297, startPoint y: 281, endPoint x: 235, endPoint y: 278, distance: 62.5
click at [235, 278] on div "€55,809" at bounding box center [278, 281] width 112 height 25
copy span "55,809"
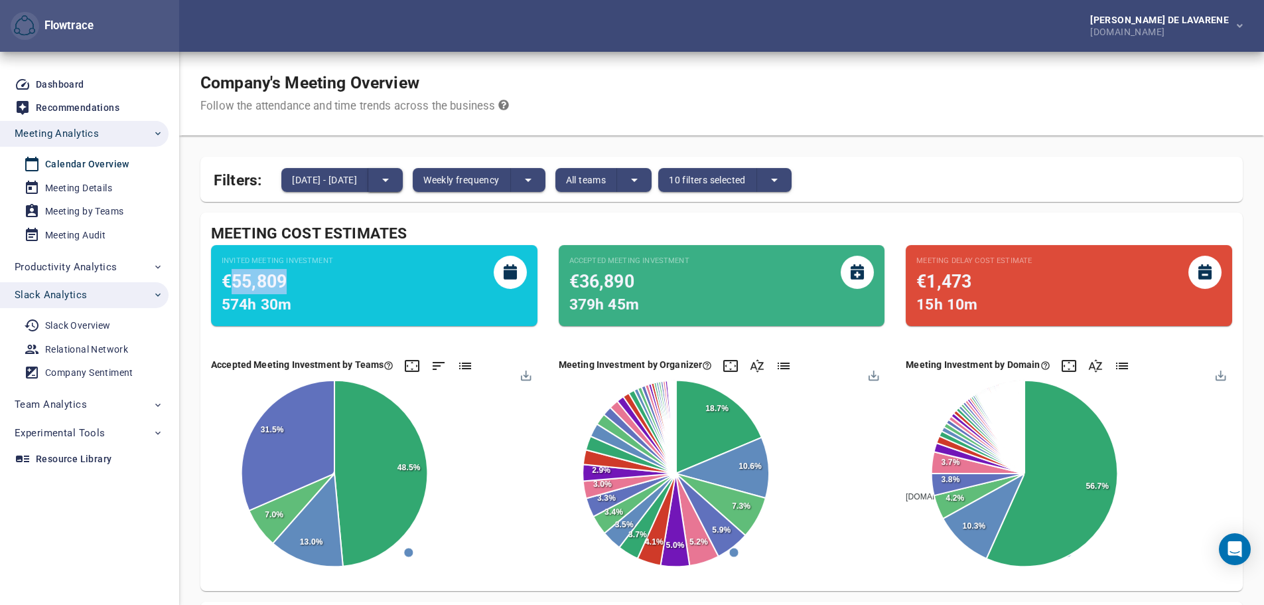
click at [394, 182] on icon "split button" at bounding box center [386, 180] width 16 height 16
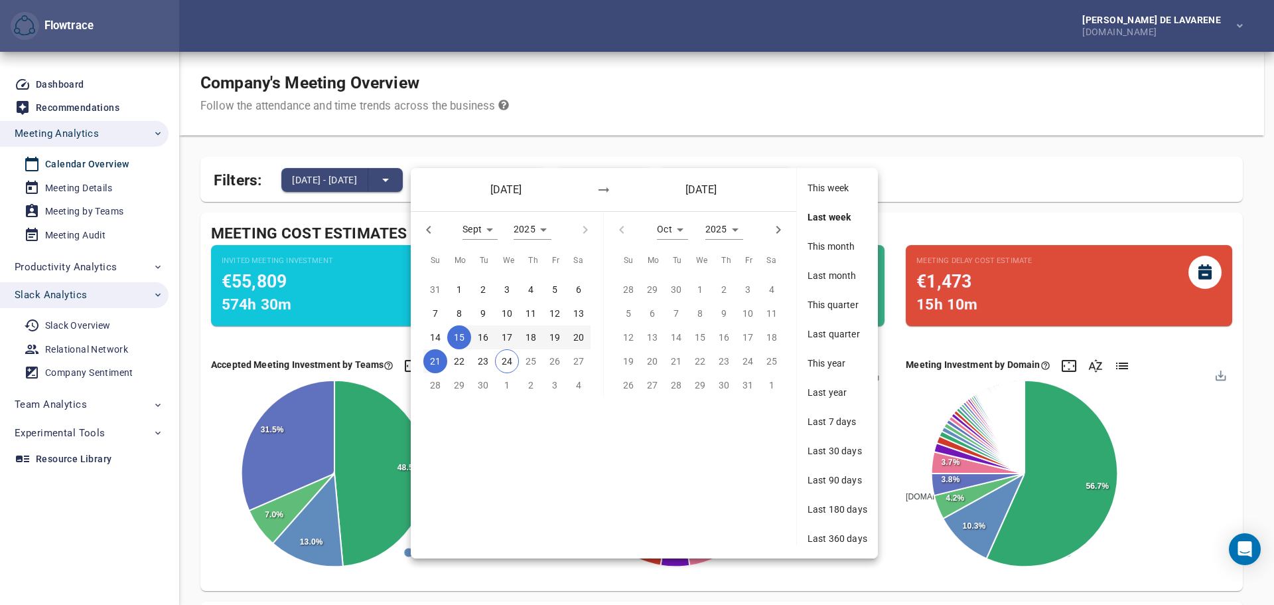
click at [919, 145] on div at bounding box center [637, 302] width 1274 height 605
